Goal: Book appointment/travel/reservation

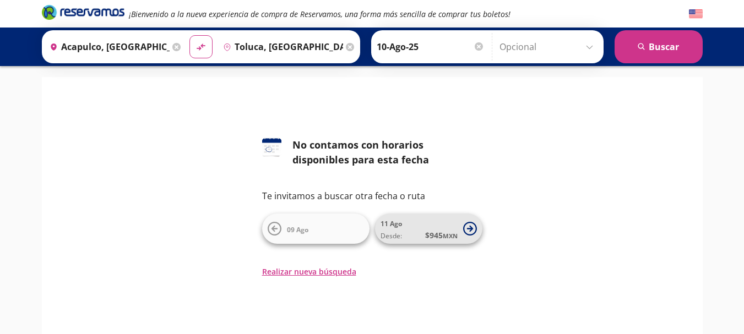
click at [453, 226] on span "11 Ago Desde: $ 945 MXN" at bounding box center [419, 228] width 77 height 25
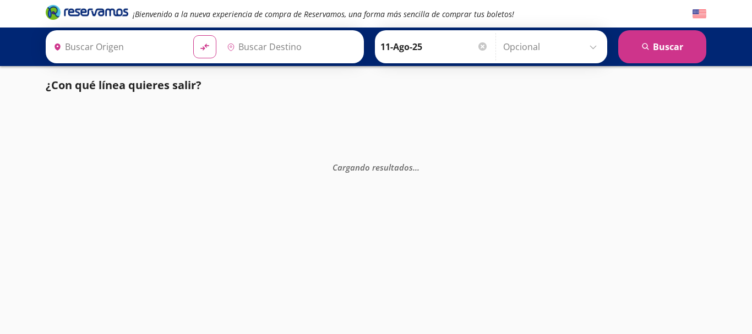
type input "Acapulco, [GEOGRAPHIC_DATA]"
type input "Toluca, [GEOGRAPHIC_DATA]"
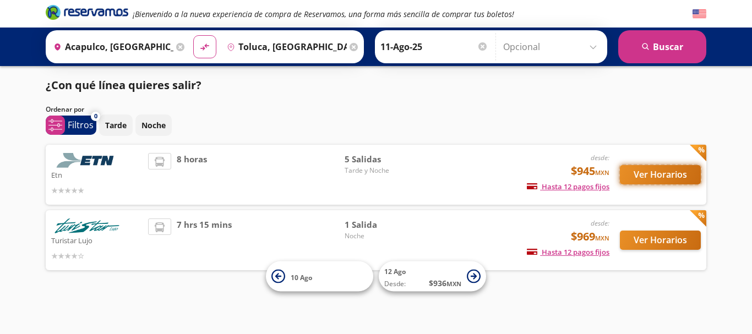
click at [642, 179] on button "Ver Horarios" at bounding box center [660, 174] width 81 height 19
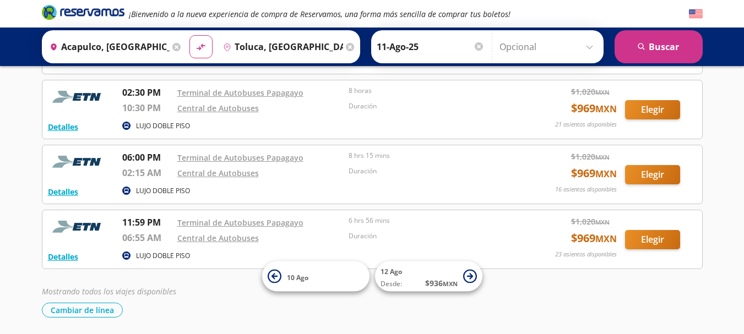
scroll to position [170, 0]
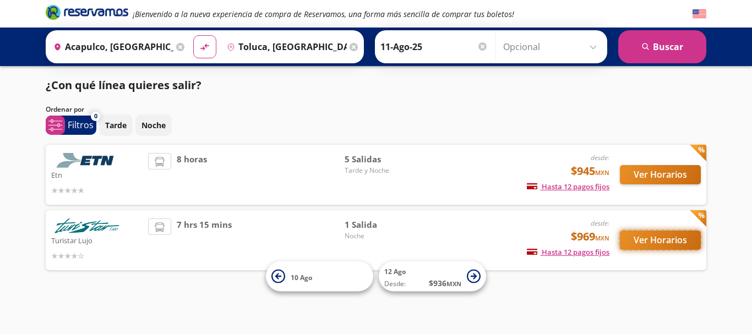
click at [684, 237] on button "Ver Horarios" at bounding box center [660, 240] width 81 height 19
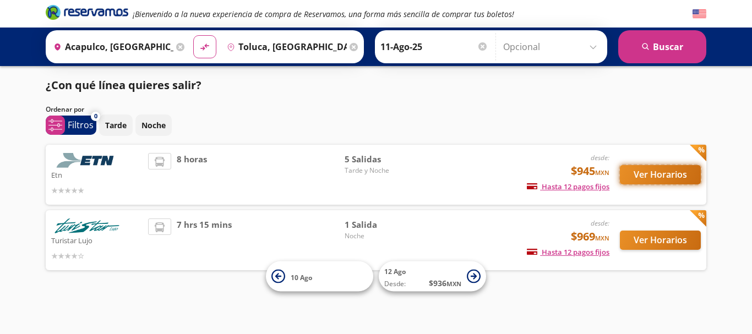
click at [669, 174] on button "Ver Horarios" at bounding box center [660, 174] width 81 height 19
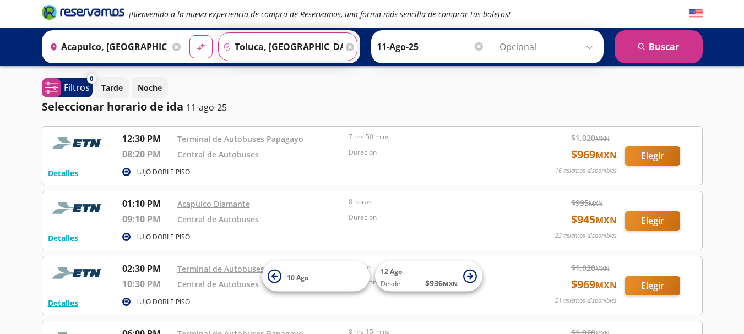
click at [278, 46] on input "Toluca, [GEOGRAPHIC_DATA]" at bounding box center [281, 47] width 124 height 28
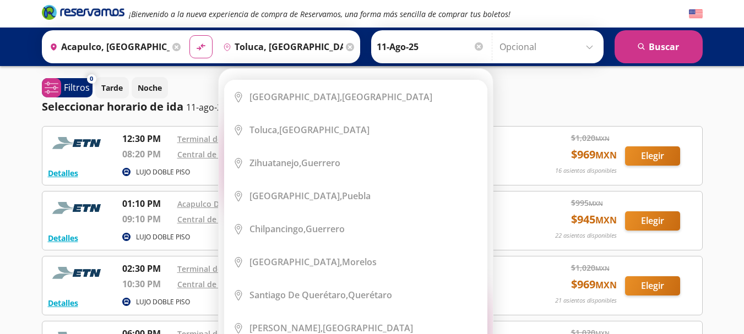
click at [346, 45] on icon at bounding box center [350, 47] width 8 height 8
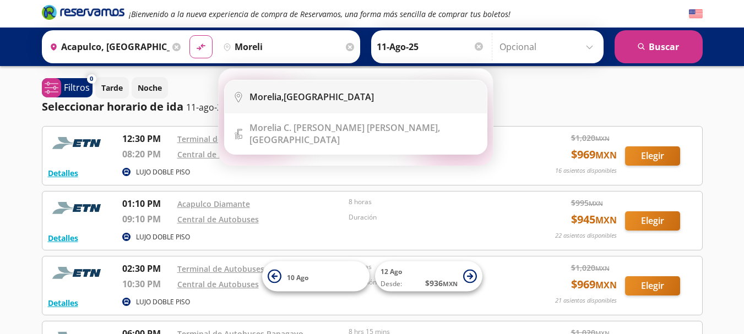
click at [330, 90] on li "City Icon [GEOGRAPHIC_DATA], [GEOGRAPHIC_DATA]" at bounding box center [356, 96] width 262 height 33
type input "[GEOGRAPHIC_DATA], [GEOGRAPHIC_DATA]"
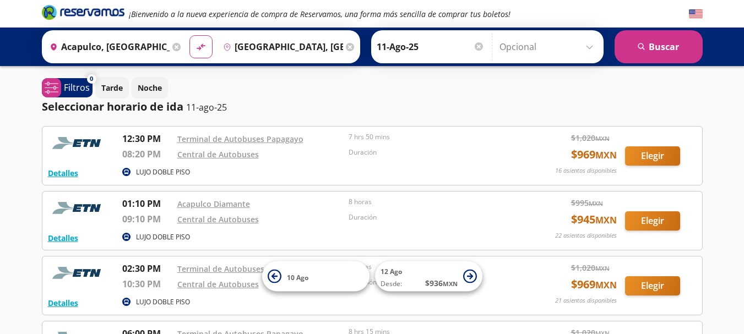
click at [321, 46] on input "[GEOGRAPHIC_DATA], [GEOGRAPHIC_DATA]" at bounding box center [281, 47] width 124 height 28
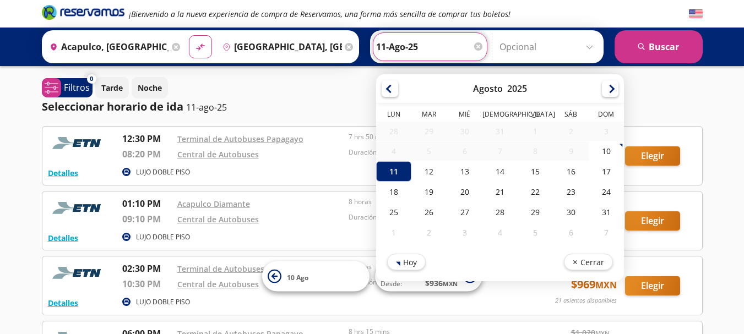
click at [420, 42] on input "11-Ago-25" at bounding box center [430, 47] width 108 height 28
click at [603, 152] on div "10" at bounding box center [605, 151] width 35 height 20
type input "10-Ago-25"
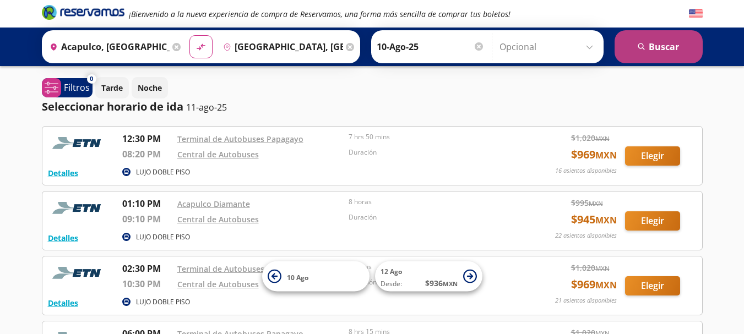
click at [650, 37] on button "search [GEOGRAPHIC_DATA]" at bounding box center [659, 46] width 88 height 33
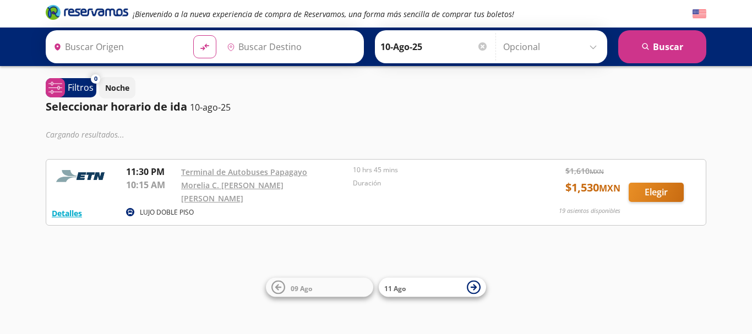
type input "Acapulco, [GEOGRAPHIC_DATA]"
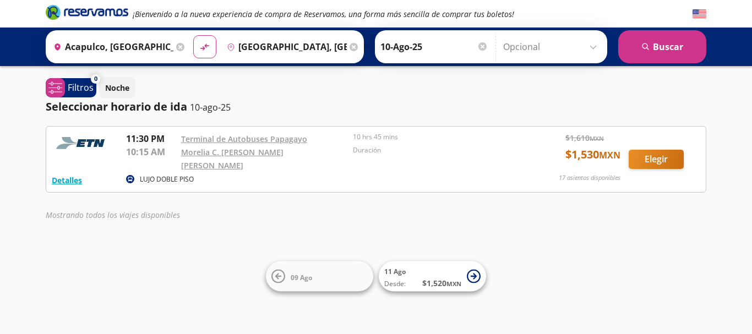
click at [318, 49] on input "[GEOGRAPHIC_DATA], [GEOGRAPHIC_DATA]" at bounding box center [285, 47] width 124 height 28
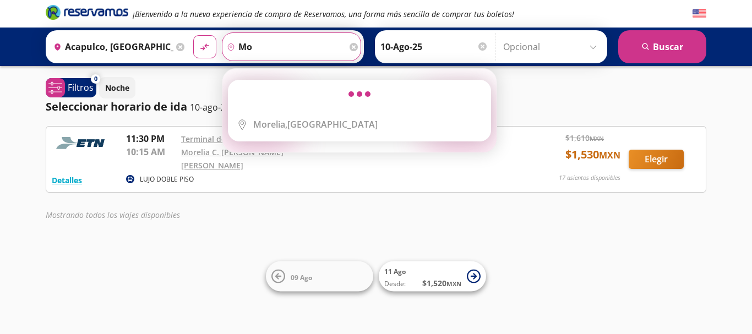
type input "m"
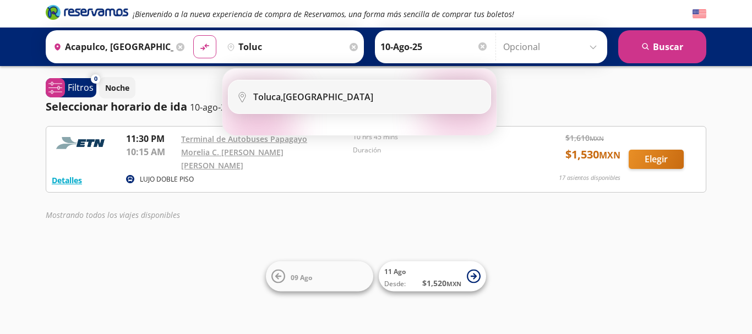
click at [354, 102] on div "Toluca, [GEOGRAPHIC_DATA]" at bounding box center [367, 97] width 229 height 12
type input "Toluca, [GEOGRAPHIC_DATA]"
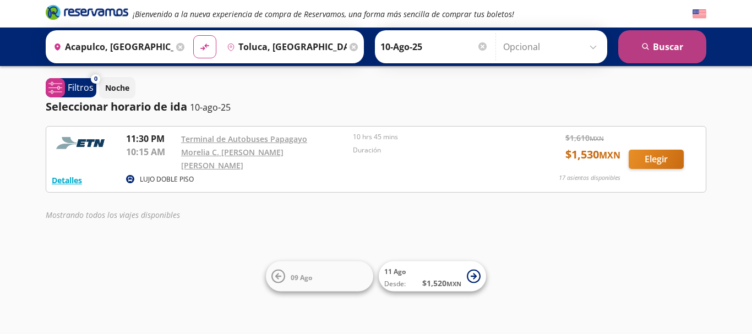
click at [652, 47] on button "search [GEOGRAPHIC_DATA]" at bounding box center [663, 46] width 88 height 33
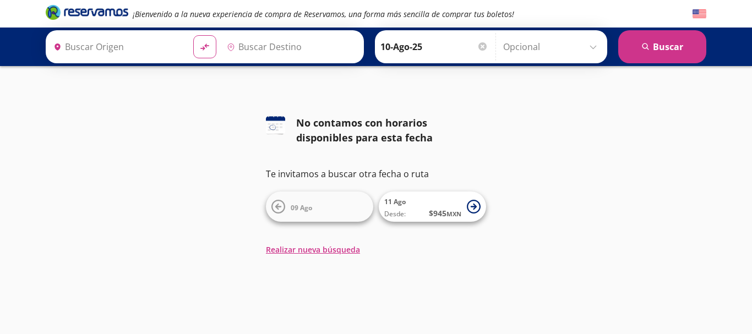
type input "Acapulco, [GEOGRAPHIC_DATA]"
type input "Toluca, [GEOGRAPHIC_DATA]"
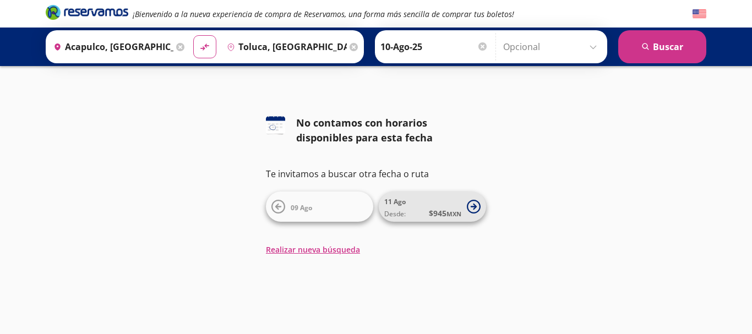
click at [422, 206] on span "11 Ago Desde: $ 945 MXN" at bounding box center [422, 206] width 77 height 25
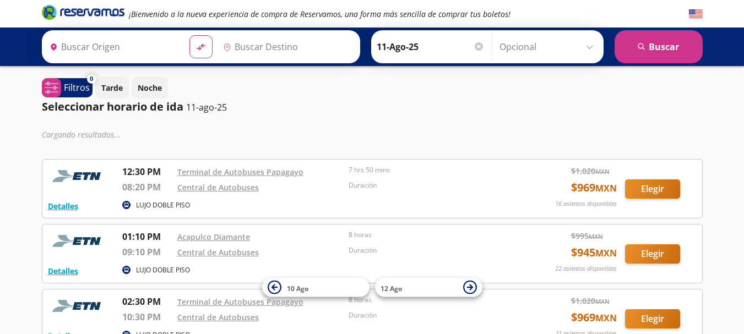
type input "Acapulco, [GEOGRAPHIC_DATA]"
type input "Toluca, [GEOGRAPHIC_DATA]"
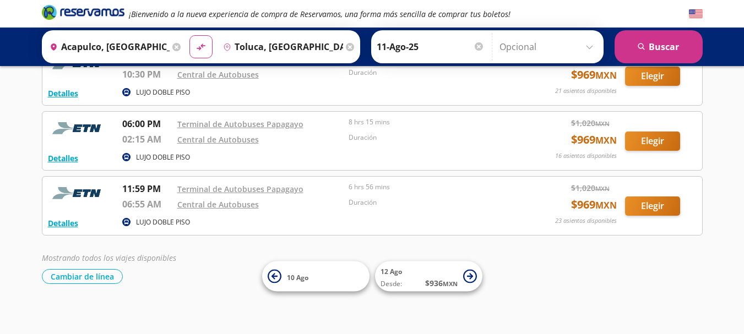
scroll to position [215, 0]
